Goal: Transaction & Acquisition: Purchase product/service

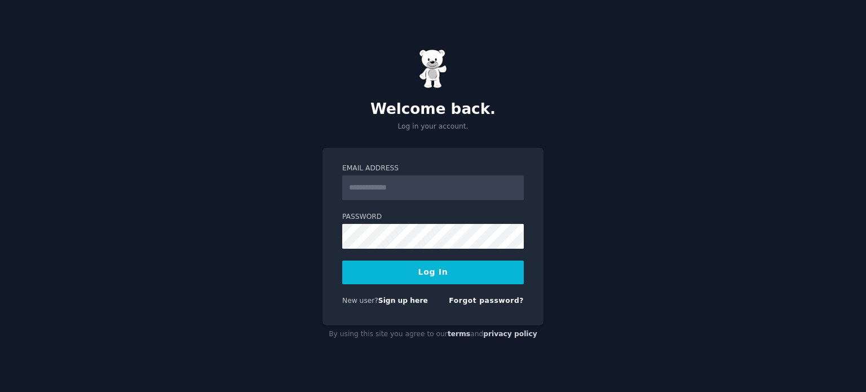
click at [419, 192] on input "Email Address" at bounding box center [433, 187] width 182 height 25
click at [425, 191] on input "Email Address" at bounding box center [433, 187] width 182 height 25
drag, startPoint x: 379, startPoint y: 186, endPoint x: 668, endPoint y: 217, distance: 290.3
click at [661, 229] on div "**********" at bounding box center [433, 196] width 866 height 392
click at [392, 191] on input "**********" at bounding box center [433, 187] width 182 height 25
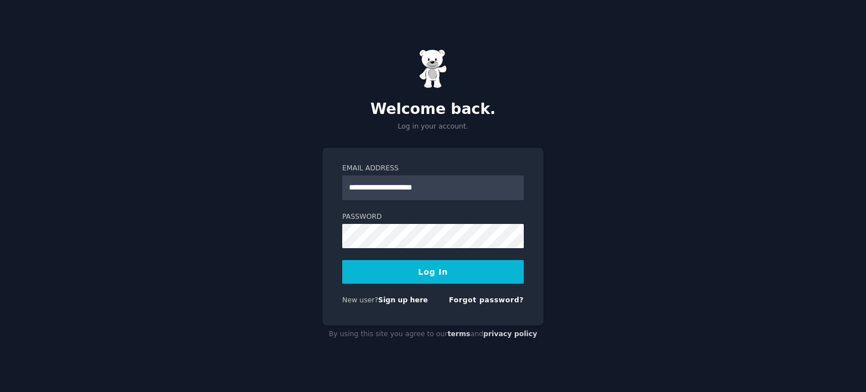
type input "**********"
drag, startPoint x: 425, startPoint y: 271, endPoint x: 424, endPoint y: 264, distance: 6.2
click at [424, 267] on button "Log In" at bounding box center [433, 272] width 182 height 24
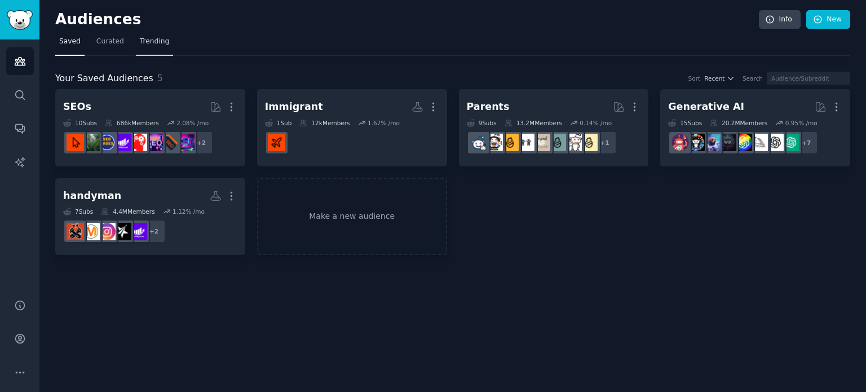
click at [158, 43] on span "Trending" at bounding box center [154, 42] width 29 height 10
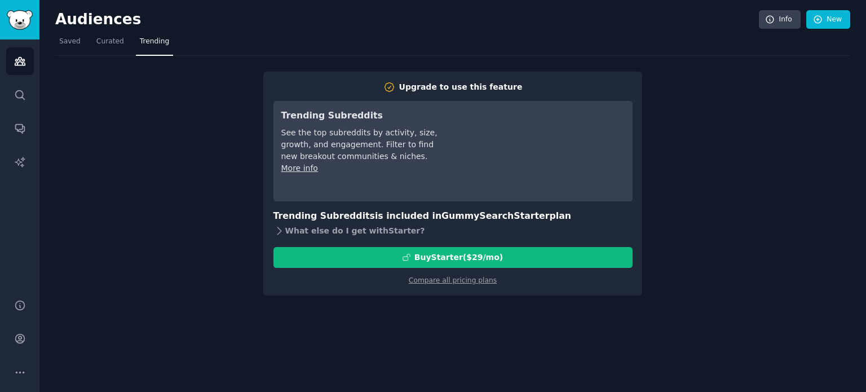
click at [282, 229] on icon at bounding box center [279, 231] width 12 height 12
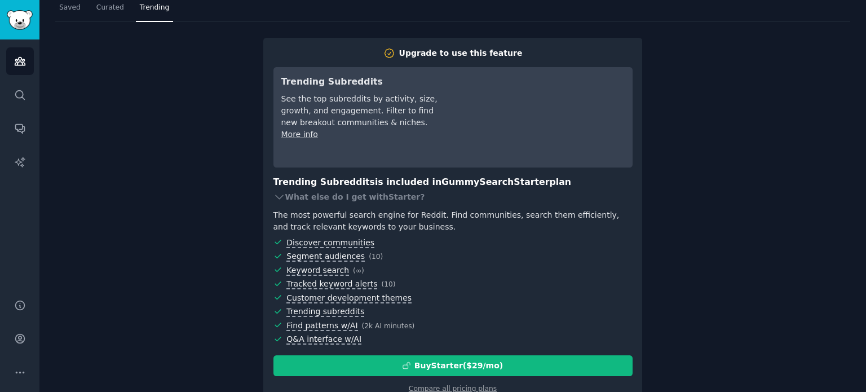
scroll to position [60, 0]
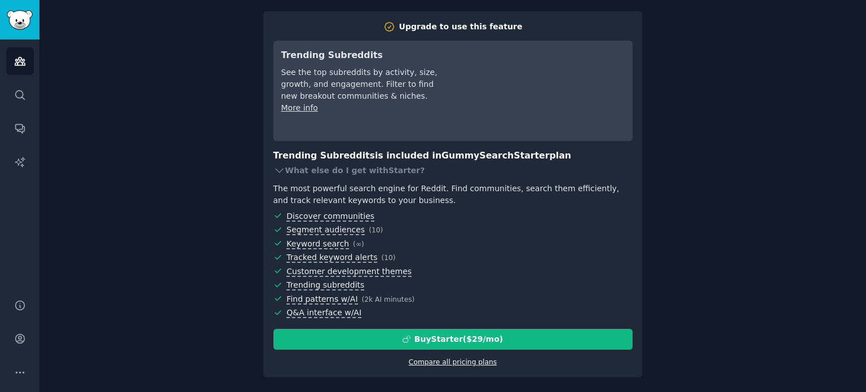
click at [460, 363] on link "Compare all pricing plans" at bounding box center [453, 362] width 88 height 8
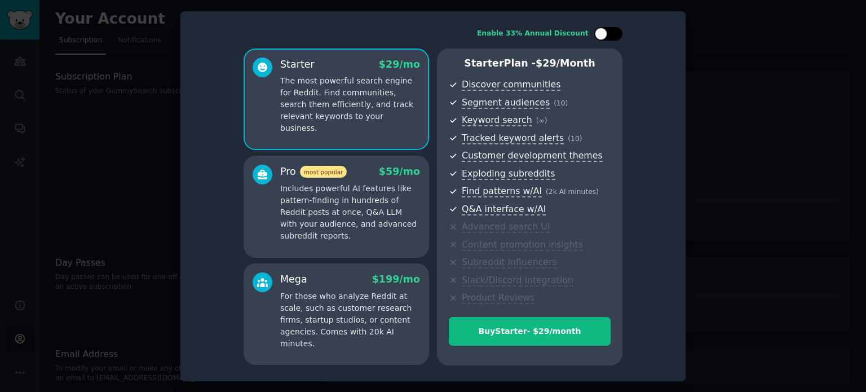
click at [620, 35] on div at bounding box center [608, 34] width 28 height 14
click at [600, 35] on icon at bounding box center [602, 33] width 4 height 3
checkbox input "false"
click at [78, 123] on div at bounding box center [433, 196] width 866 height 392
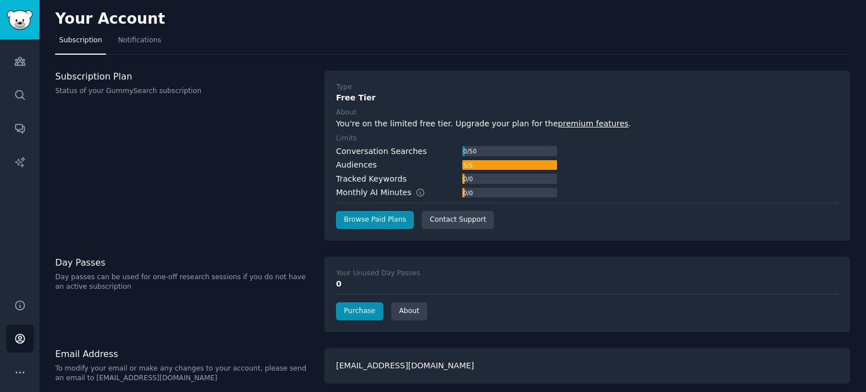
scroll to position [6, 0]
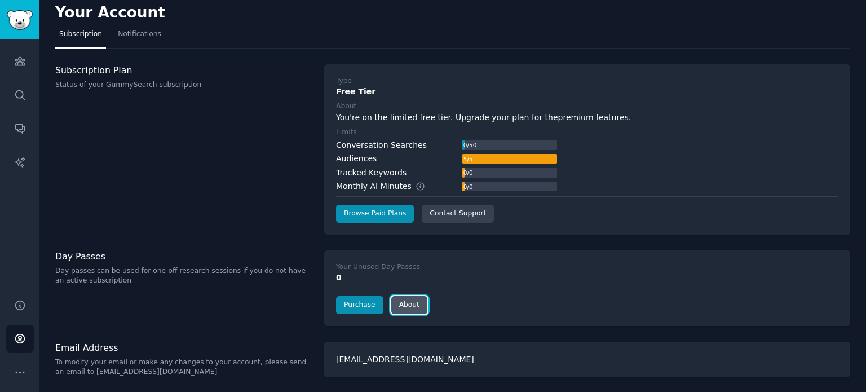
click at [406, 309] on link "About" at bounding box center [409, 305] width 36 height 18
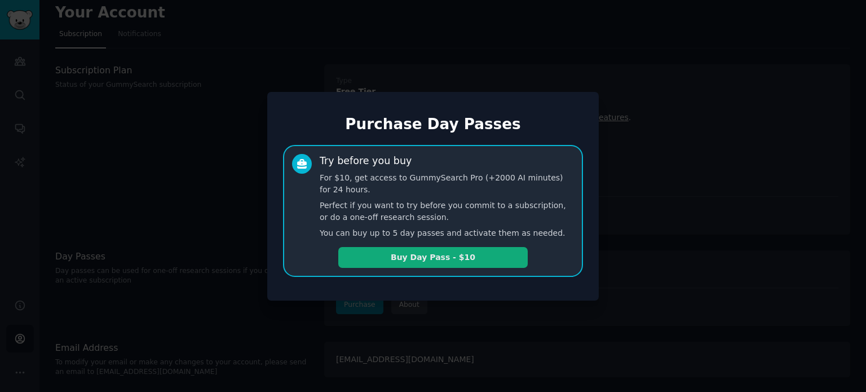
click at [444, 257] on button "Buy Day Pass - $10" at bounding box center [432, 257] width 189 height 21
click at [448, 258] on button "Buy Day Pass - $10" at bounding box center [432, 257] width 189 height 21
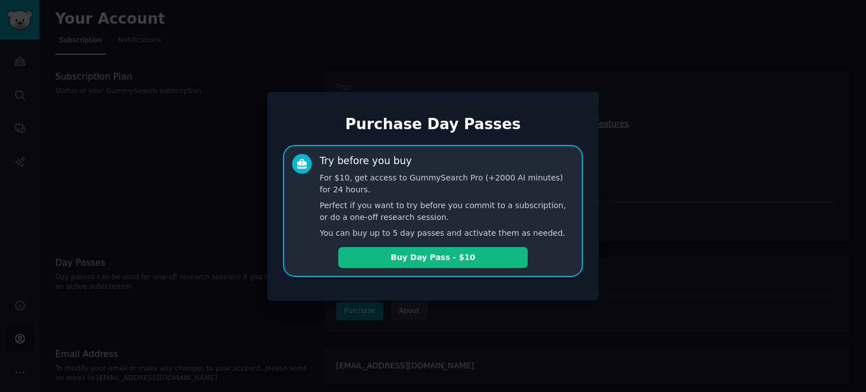
click at [189, 308] on div at bounding box center [433, 196] width 866 height 392
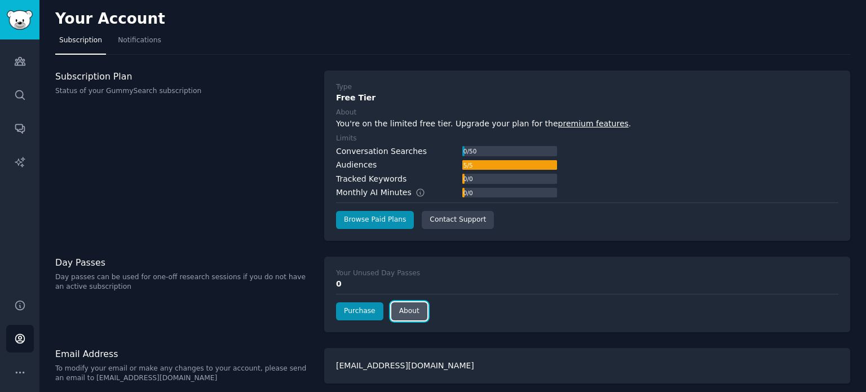
click at [412, 315] on link "About" at bounding box center [409, 311] width 36 height 18
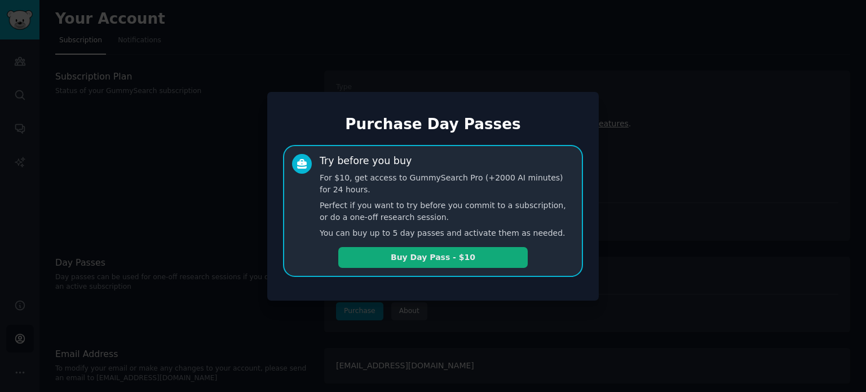
click at [437, 262] on button "Buy Day Pass - $10" at bounding box center [432, 257] width 189 height 21
click at [279, 49] on div at bounding box center [433, 196] width 866 height 392
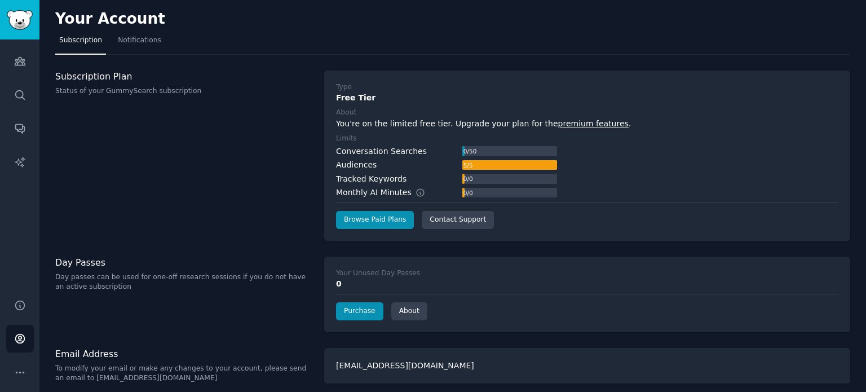
scroll to position [6, 0]
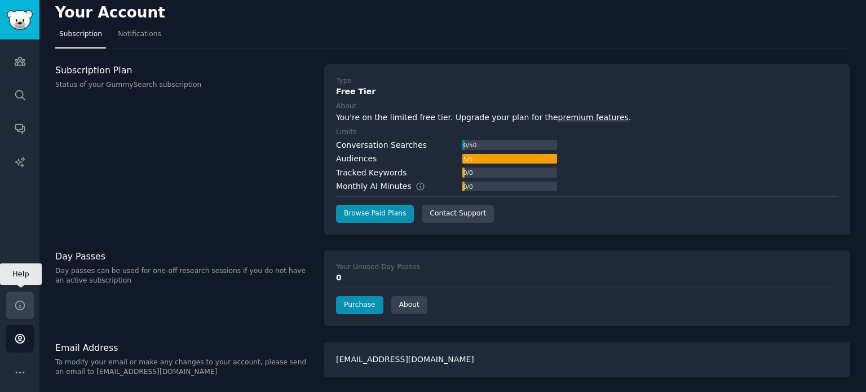
click at [18, 306] on icon "Sidebar" at bounding box center [20, 305] width 12 height 12
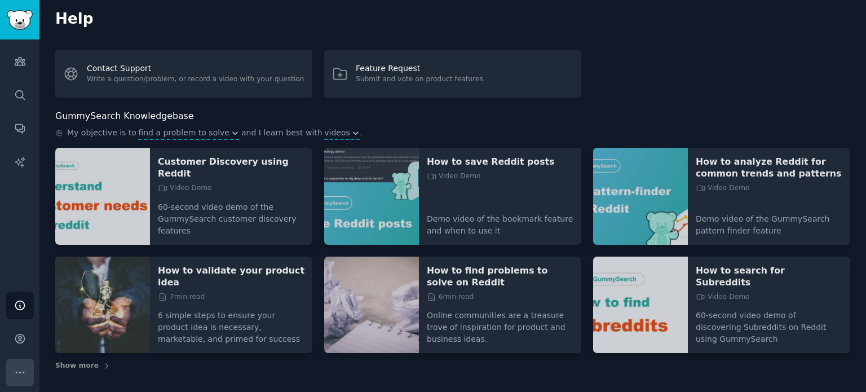
click at [19, 372] on icon "Sidebar" at bounding box center [20, 372] width 8 height 1
click at [20, 58] on icon "Sidebar" at bounding box center [20, 62] width 10 height 8
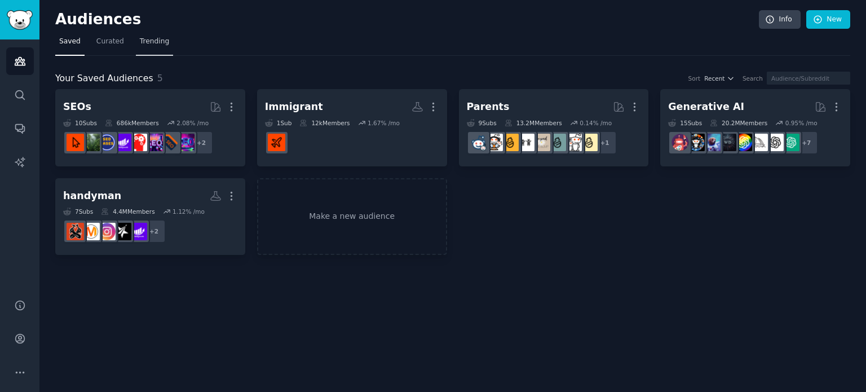
click at [140, 42] on span "Trending" at bounding box center [154, 42] width 29 height 10
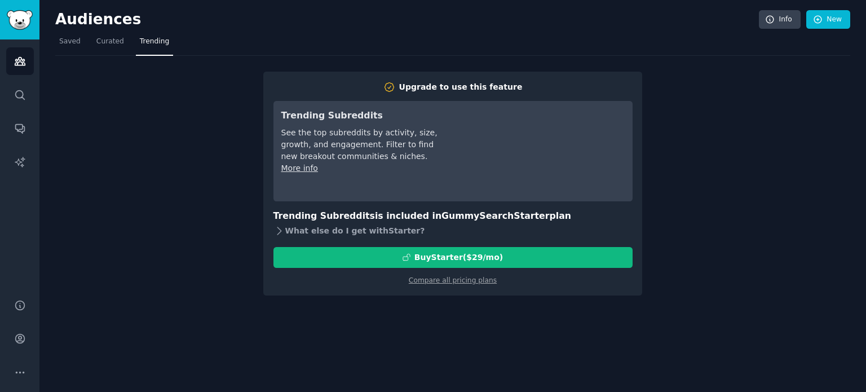
click at [282, 230] on icon at bounding box center [279, 231] width 12 height 12
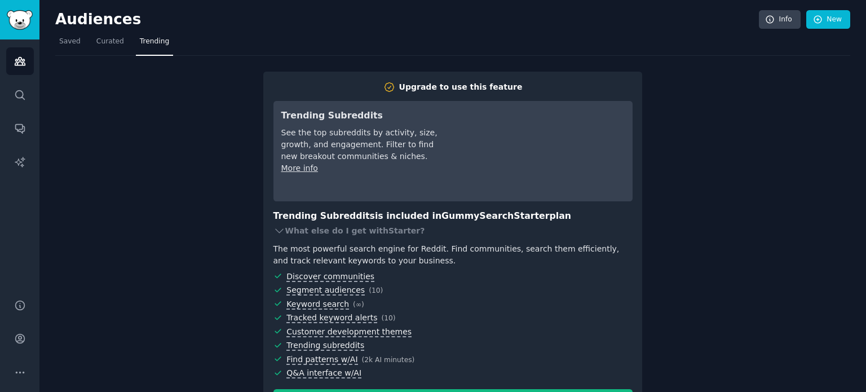
scroll to position [60, 0]
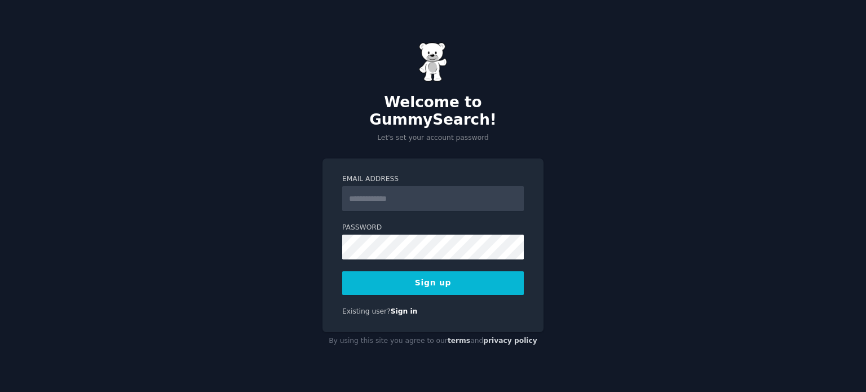
click at [399, 191] on input "Email Address" at bounding box center [433, 198] width 182 height 25
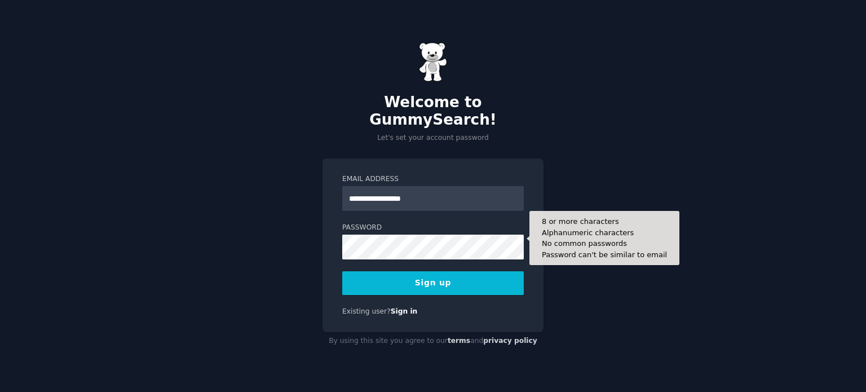
click at [501, 227] on form "**********" at bounding box center [433, 234] width 182 height 121
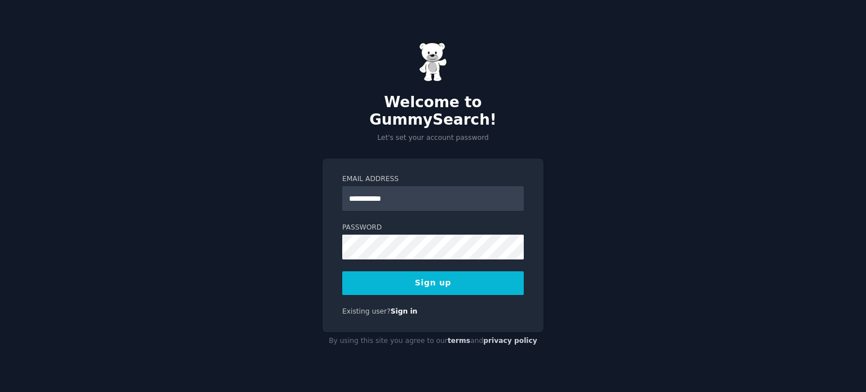
type input "**********"
click at [662, 88] on div "**********" at bounding box center [433, 196] width 866 height 392
click at [443, 271] on button "Sign up" at bounding box center [433, 283] width 182 height 24
